Goal: Transaction & Acquisition: Purchase product/service

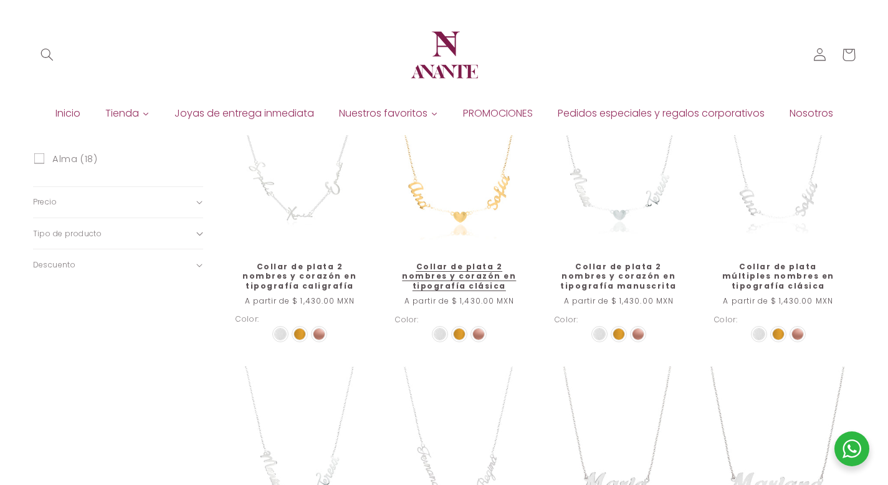
scroll to position [447, 0]
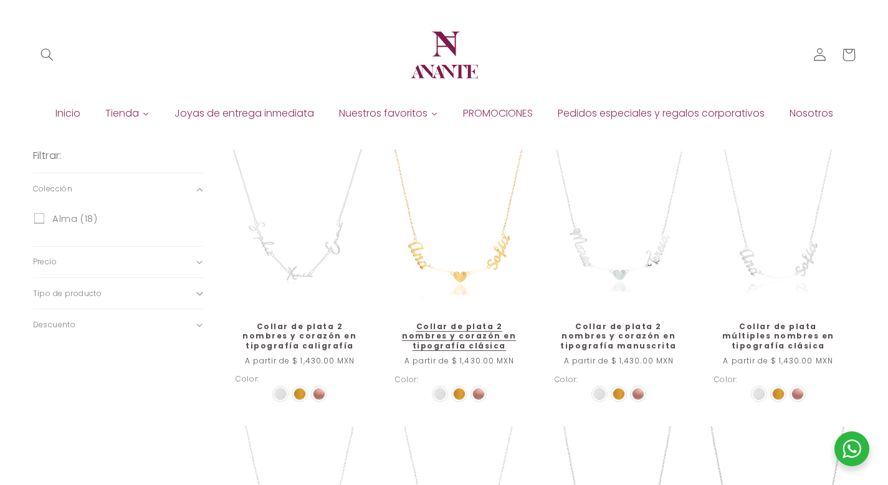
click at [462, 395] on img at bounding box center [459, 393] width 11 height 11
click at [0, 0] on input "radio" at bounding box center [0, 0] width 0 height 0
click at [477, 392] on img at bounding box center [478, 393] width 11 height 11
click at [0, 0] on input "radio" at bounding box center [0, 0] width 0 height 0
click at [461, 393] on img at bounding box center [459, 393] width 11 height 11
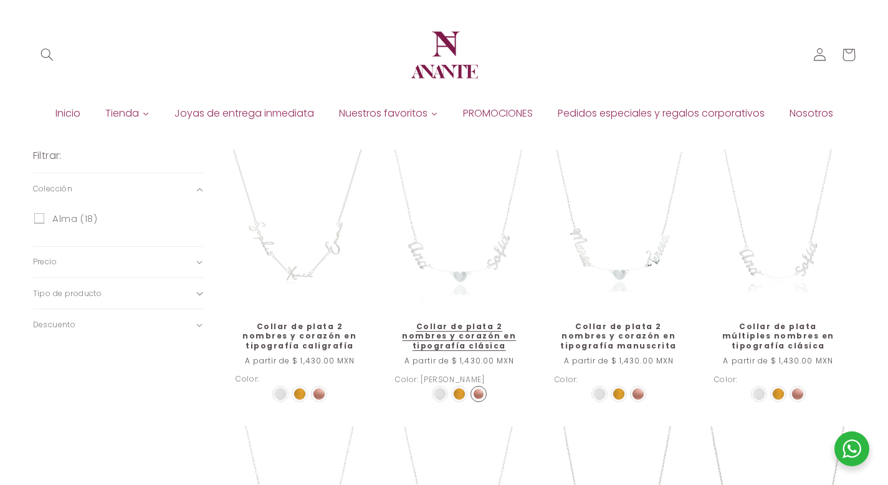
click at [0, 0] on input "radio" at bounding box center [0, 0] width 0 height 0
click at [436, 390] on img at bounding box center [440, 393] width 11 height 11
click at [0, 0] on input "radio" at bounding box center [0, 0] width 0 height 0
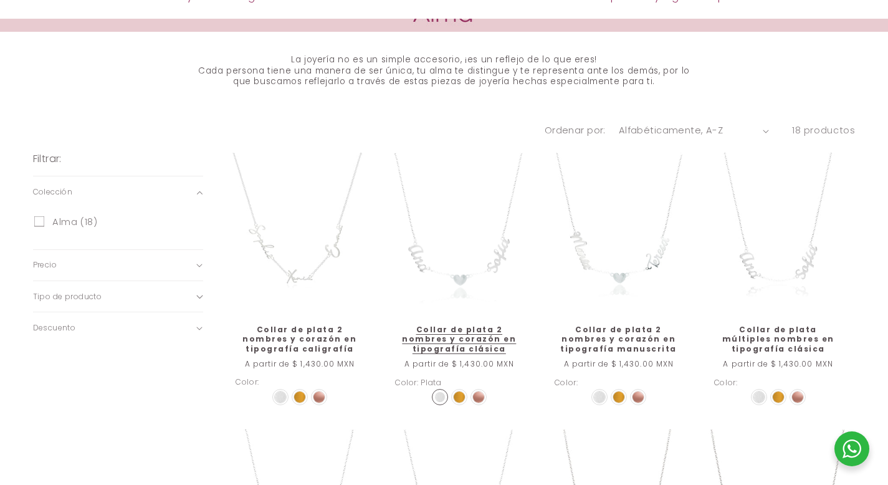
scroll to position [810, 0]
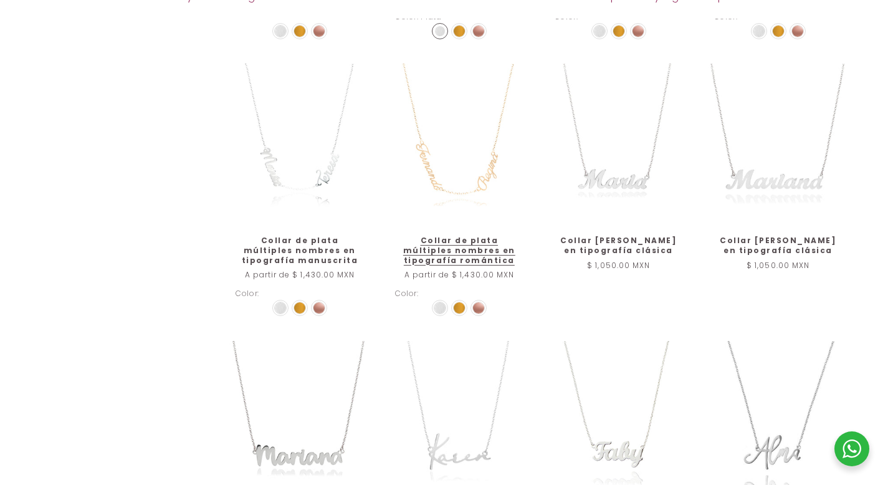
click at [457, 313] on img at bounding box center [459, 307] width 11 height 11
click at [0, 0] on input "radio" at bounding box center [0, 0] width 0 height 0
click at [473, 309] on img at bounding box center [478, 307] width 11 height 11
click at [0, 0] on input "radio" at bounding box center [0, 0] width 0 height 0
click at [443, 309] on img at bounding box center [440, 307] width 11 height 11
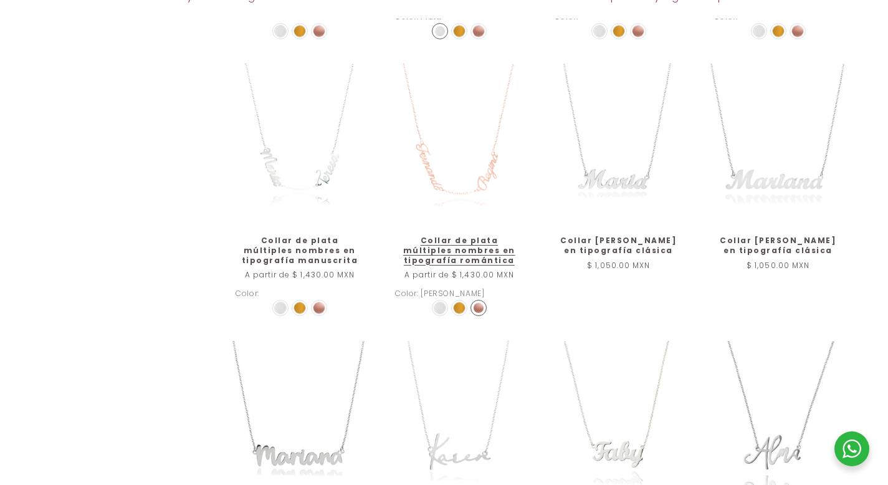
click at [0, 0] on input "radio" at bounding box center [0, 0] width 0 height 0
click at [459, 310] on img at bounding box center [459, 307] width 11 height 11
click at [0, 0] on input "radio" at bounding box center [0, 0] width 0 height 0
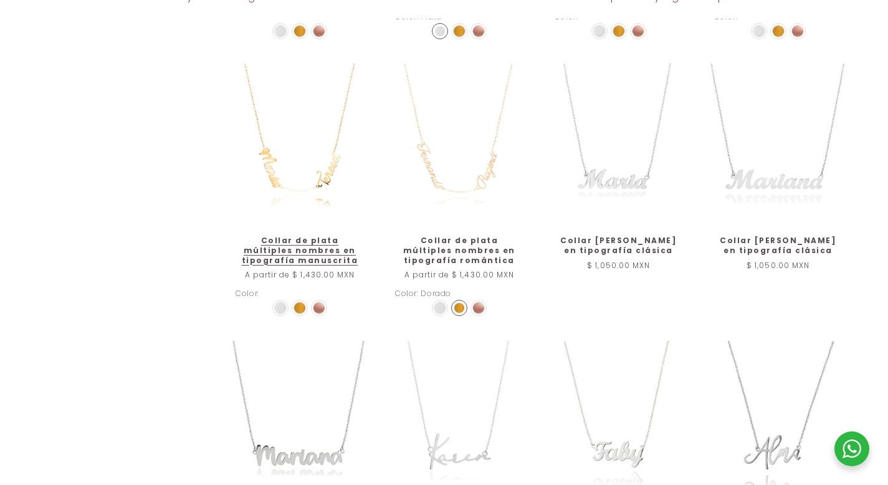
click at [323, 309] on img at bounding box center [319, 307] width 11 height 11
click at [0, 0] on input "radio" at bounding box center [0, 0] width 0 height 0
click at [298, 310] on img at bounding box center [299, 307] width 11 height 11
click at [0, 0] on input "radio" at bounding box center [0, 0] width 0 height 0
click at [284, 309] on img at bounding box center [280, 307] width 11 height 11
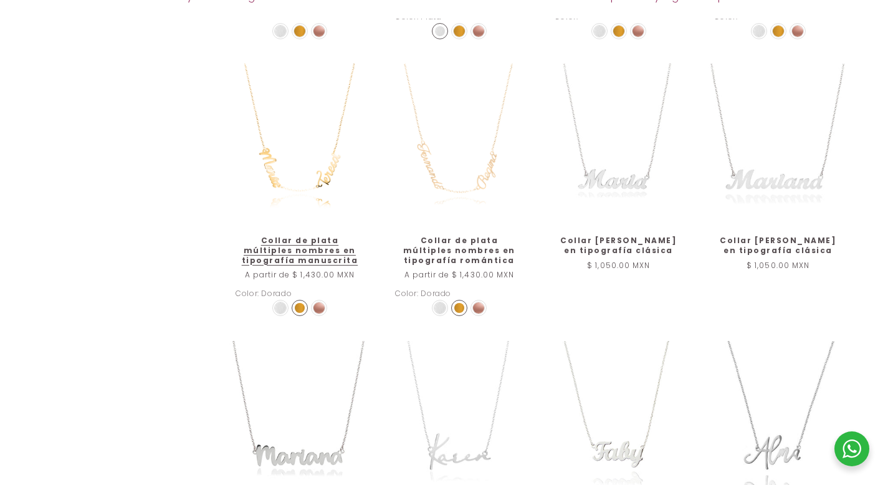
click at [0, 0] on input "radio" at bounding box center [0, 0] width 0 height 0
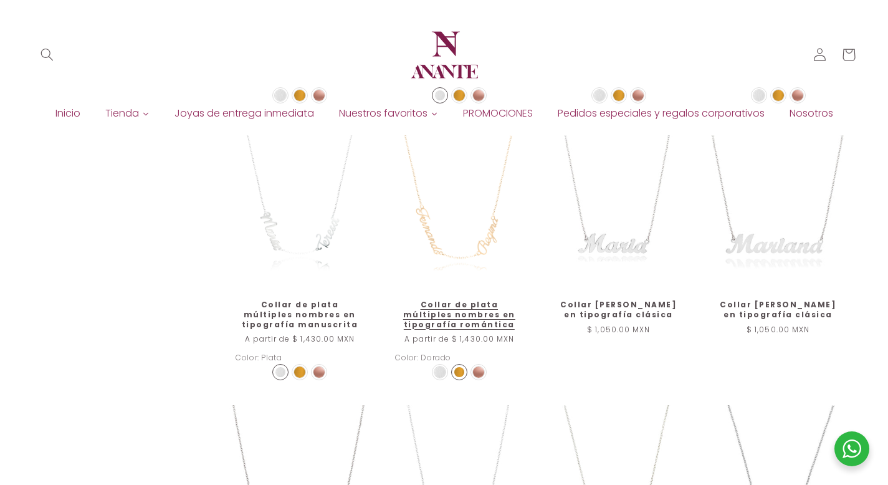
scroll to position [711, 0]
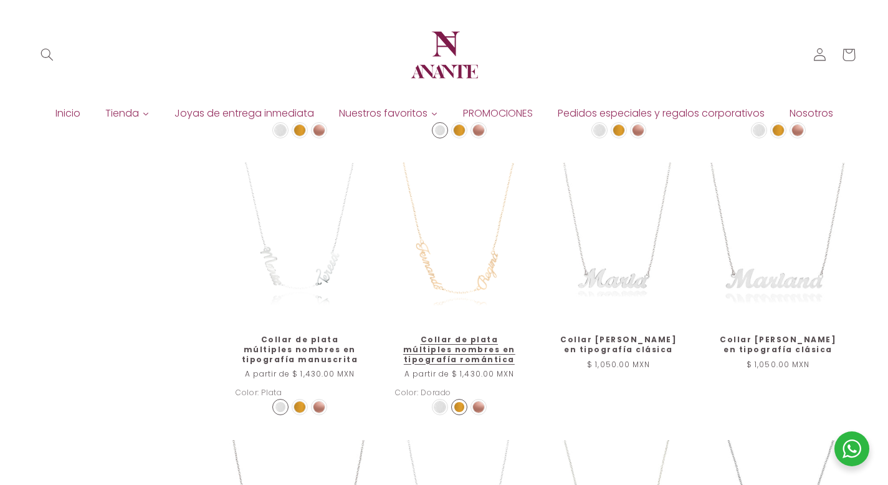
click at [441, 405] on img at bounding box center [440, 406] width 11 height 11
click at [0, 0] on input "radio" at bounding box center [0, 0] width 0 height 0
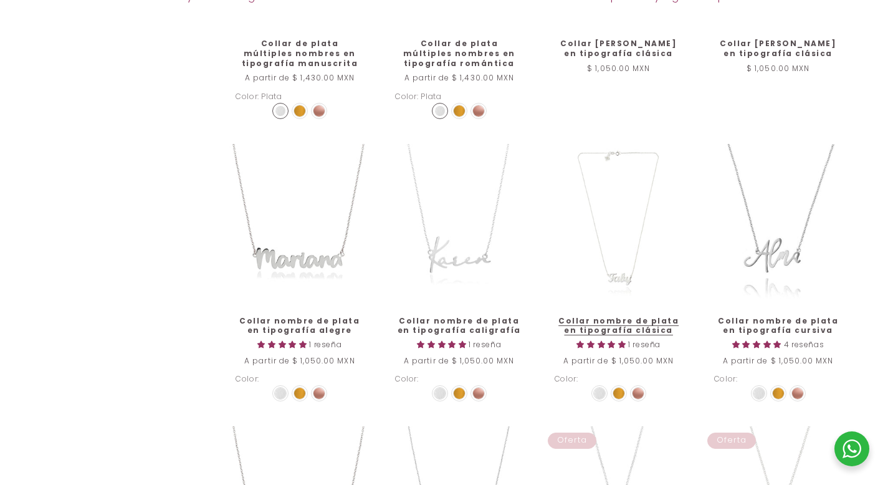
scroll to position [1019, 0]
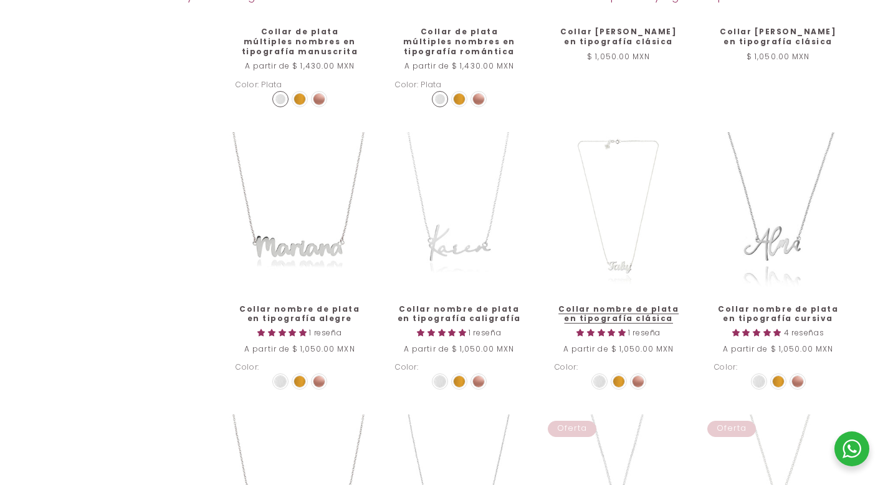
click at [616, 304] on link "Collar nombre de plata en tipografía clásica" at bounding box center [619, 313] width 128 height 19
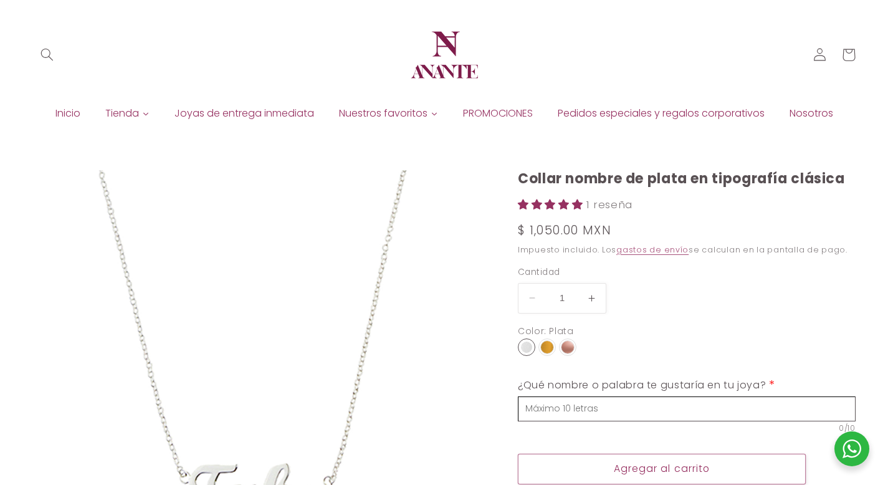
select select "{"isForProduct":true,"id":43651779035290,"title":"Plata","available":true,"pric…"
select select "{"isForProduct":false,"id":43652658462874,"title":"Plata","available":true,"pri…"
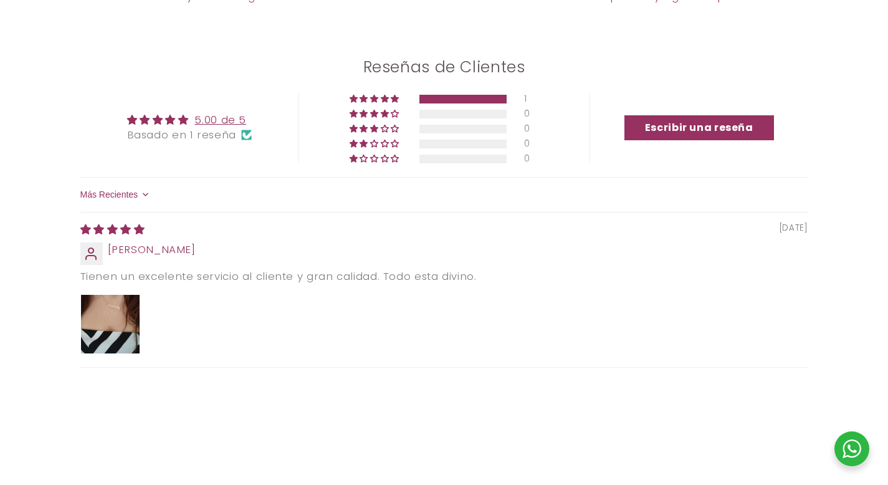
scroll to position [1844, 0]
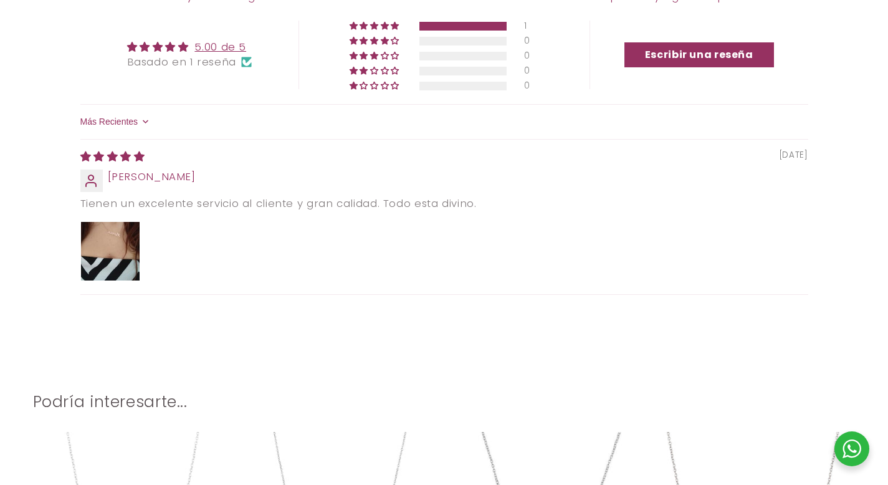
click at [147, 237] on div at bounding box center [444, 251] width 728 height 60
click at [112, 246] on img "Link to user picture 1" at bounding box center [110, 251] width 59 height 59
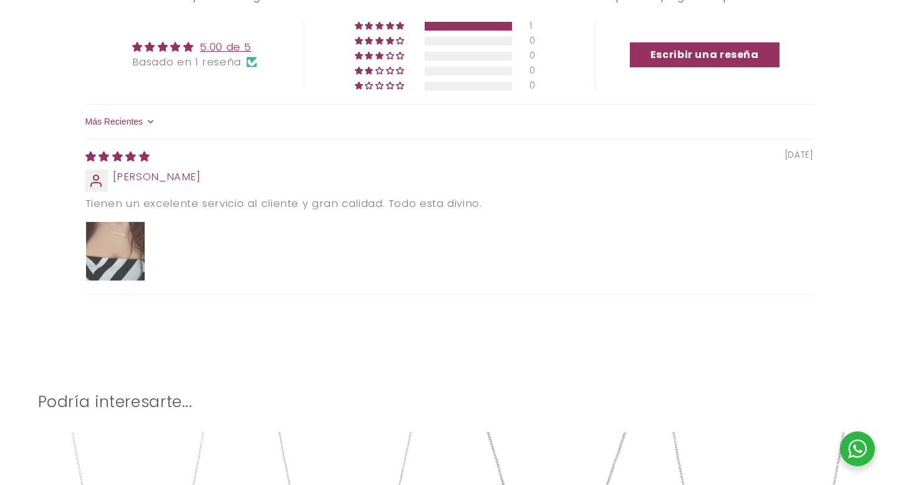
scroll to position [0, 0]
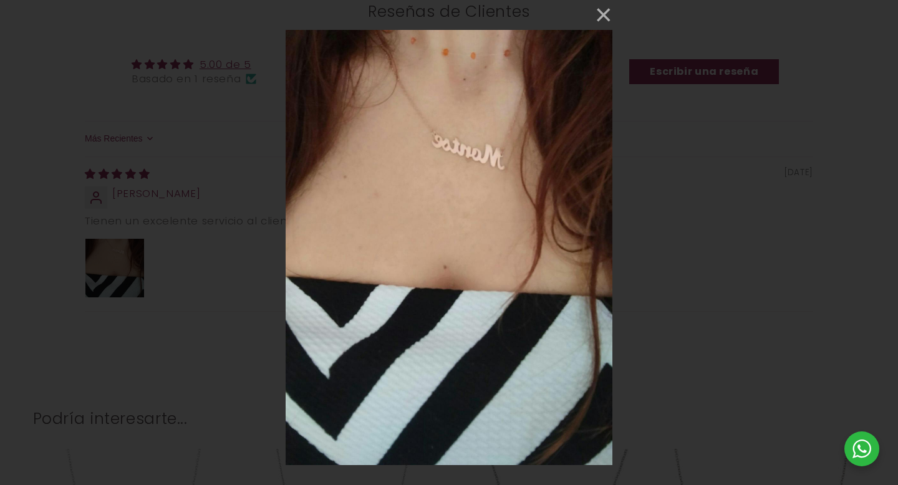
click at [613, 11] on div "× Loading..." at bounding box center [449, 242] width 898 height 485
